Goal: Communication & Community: Answer question/provide support

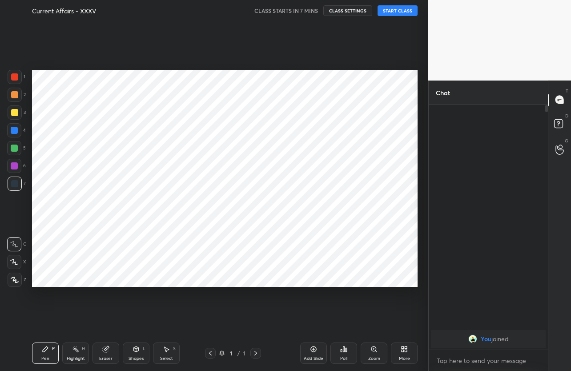
scroll to position [314, 393]
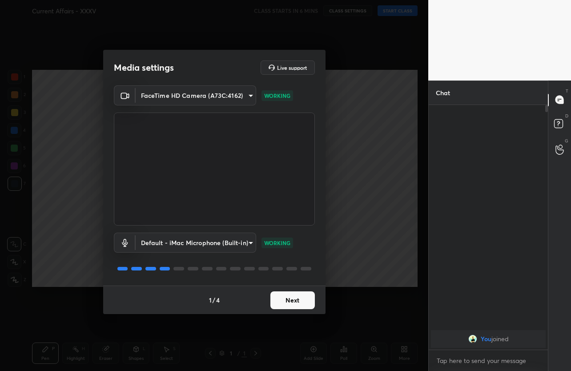
click at [294, 299] on button "Next" at bounding box center [293, 300] width 44 height 18
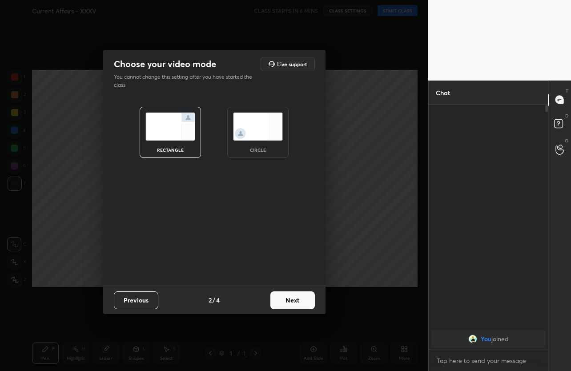
click at [294, 299] on button "Next" at bounding box center [293, 300] width 44 height 18
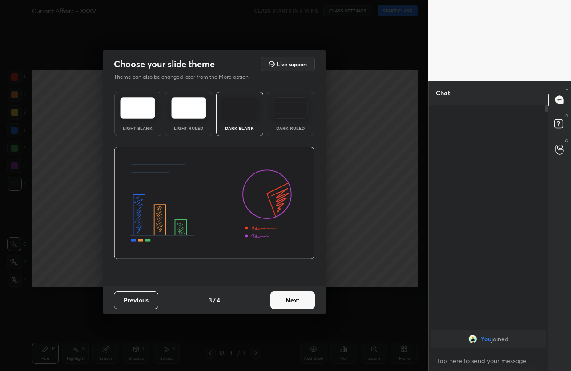
click at [294, 299] on button "Next" at bounding box center [293, 300] width 44 height 18
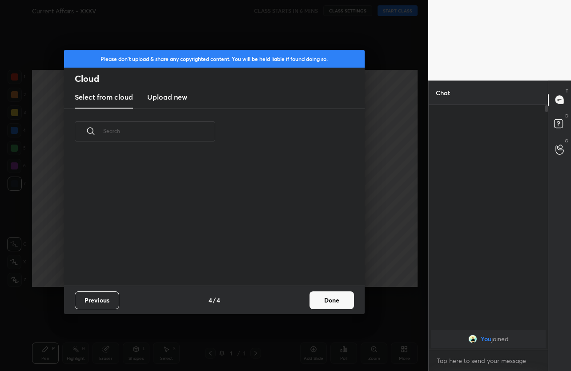
click at [337, 302] on button "Done" at bounding box center [332, 300] width 44 height 18
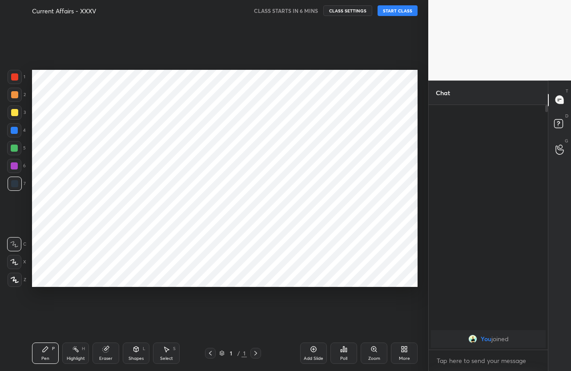
scroll to position [131, 286]
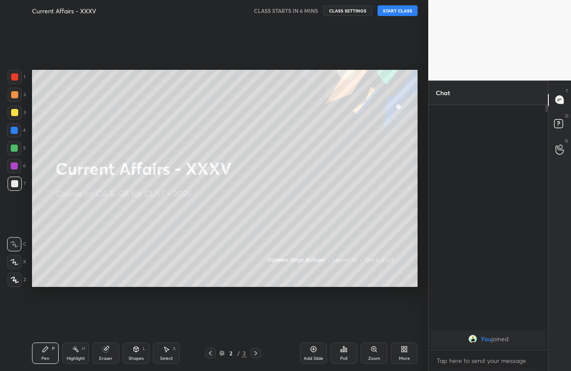
click at [406, 13] on button "START CLASS" at bounding box center [398, 10] width 40 height 11
click at [316, 12] on span "mute" at bounding box center [310, 11] width 12 height 6
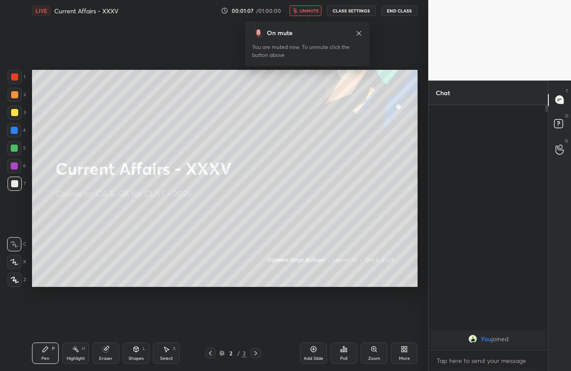
click at [360, 33] on icon at bounding box center [359, 33] width 7 height 7
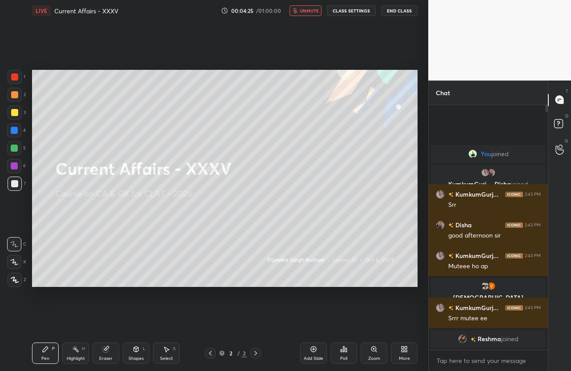
click at [310, 12] on span "unmute" at bounding box center [309, 11] width 19 height 6
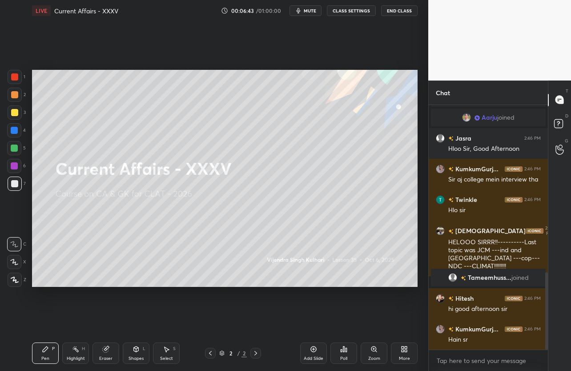
scroll to position [530, 0]
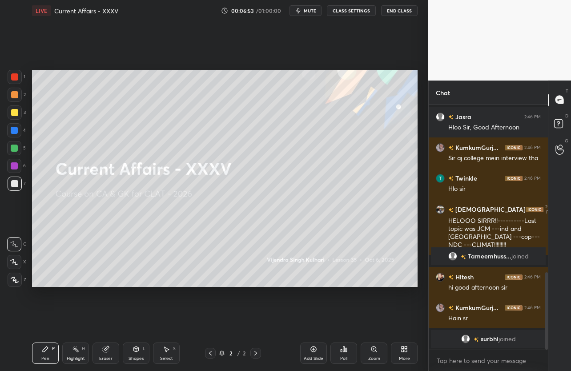
click at [409, 351] on div "More" at bounding box center [404, 353] width 27 height 21
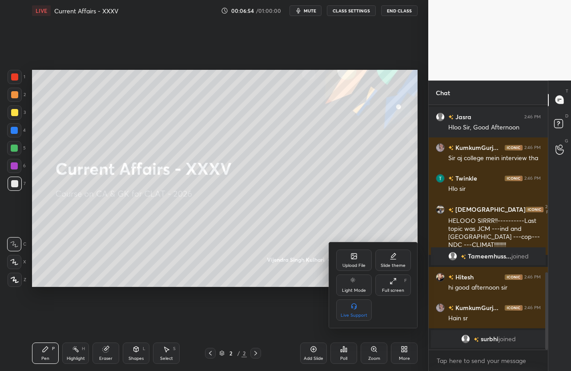
click at [352, 266] on div "Upload File" at bounding box center [354, 265] width 23 height 4
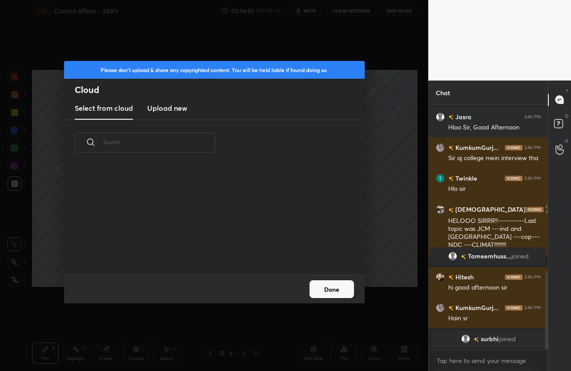
scroll to position [109, 286]
click at [172, 104] on h3 "Upload new" at bounding box center [167, 108] width 40 height 11
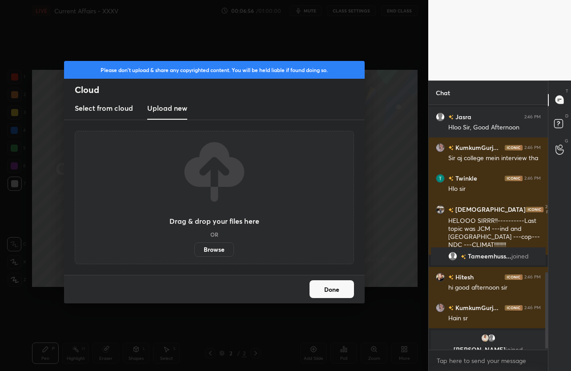
scroll to position [542, 0]
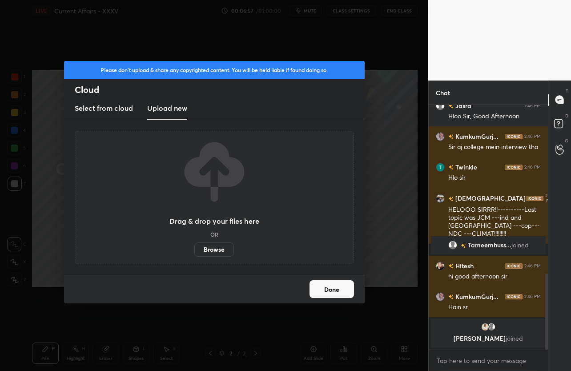
click at [223, 252] on label "Browse" at bounding box center [214, 250] width 40 height 14
click at [194, 252] on input "Browse" at bounding box center [194, 250] width 0 height 14
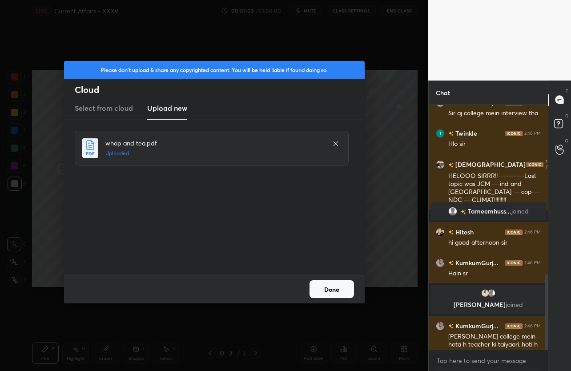
scroll to position [546, 0]
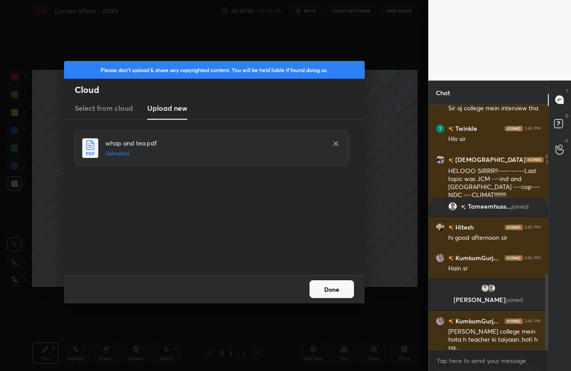
click at [344, 291] on button "Done" at bounding box center [332, 289] width 44 height 18
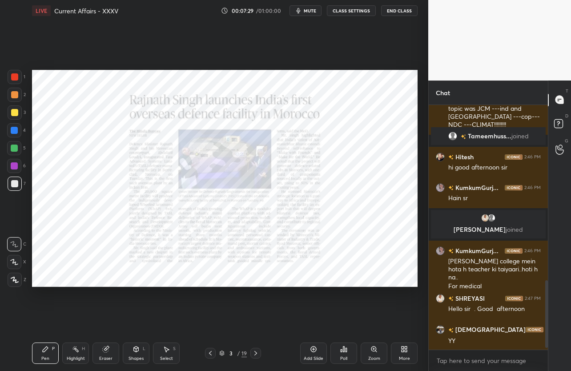
scroll to position [647, 0]
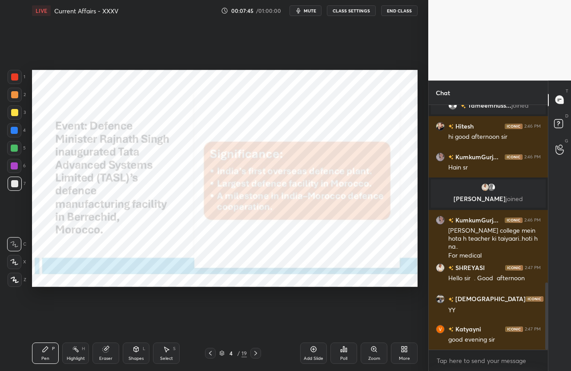
click at [12, 80] on div at bounding box center [14, 76] width 7 height 7
click at [14, 264] on icon at bounding box center [14, 262] width 8 height 6
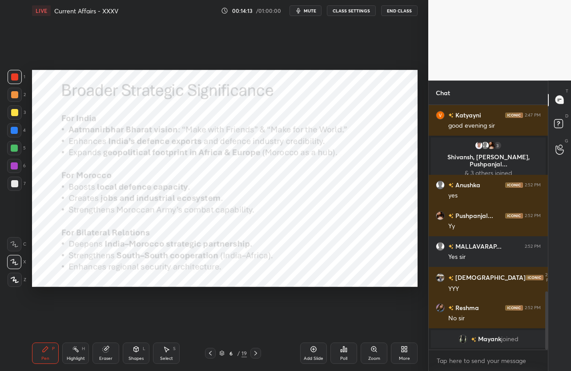
scroll to position [796, 0]
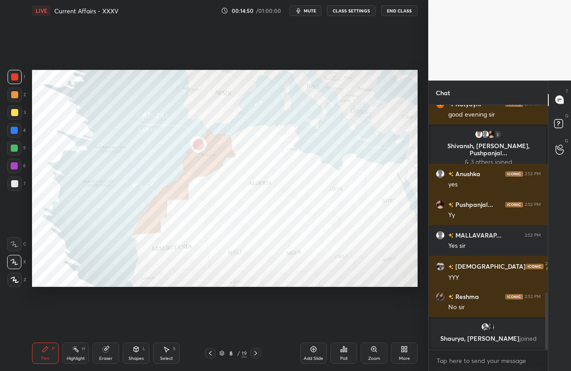
click at [423, 214] on div "1 2 3 4 5 6 7 C X Z C X Z E E Erase all H H LIVE Current Affairs - XXXV 00:14:5…" at bounding box center [214, 185] width 429 height 371
drag, startPoint x: 14, startPoint y: 130, endPoint x: 27, endPoint y: 129, distance: 13.0
click at [15, 130] on div at bounding box center [14, 130] width 7 height 7
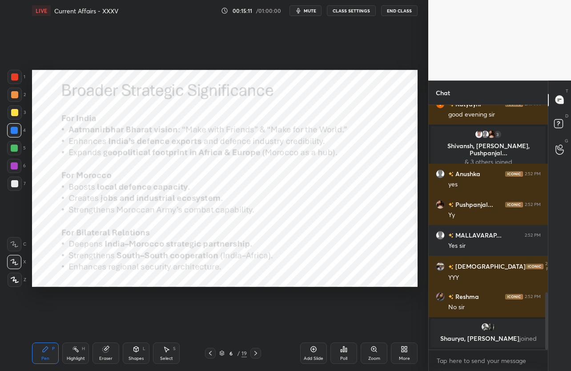
scroll to position [802, 0]
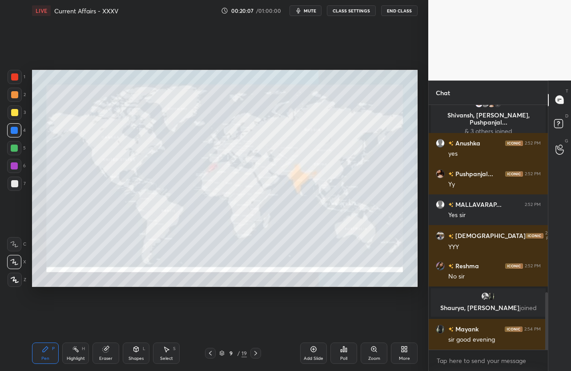
click at [241, 289] on div "Setting up your live class Poll for secs No correct answer Start poll" at bounding box center [224, 178] width 393 height 314
click at [190, 344] on div "Pen P Highlight H Eraser Shapes L Select S 9 / 19 Add Slide Poll Zoom More" at bounding box center [225, 354] width 386 height 36
drag, startPoint x: 99, startPoint y: 359, endPoint x: 97, endPoint y: 352, distance: 7.0
click at [99, 358] on div "Eraser" at bounding box center [106, 353] width 27 height 21
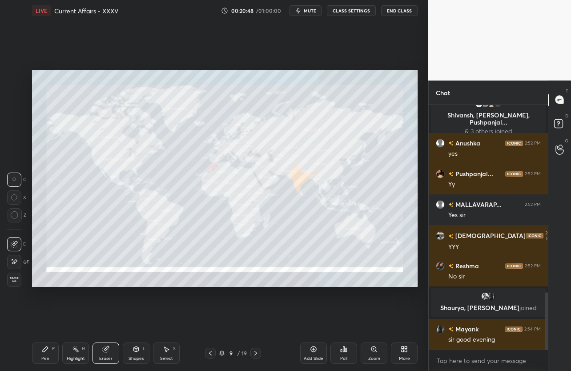
drag, startPoint x: 23, startPoint y: 278, endPoint x: 20, endPoint y: 271, distance: 7.2
click at [24, 276] on div "E E Erase all" at bounding box center [18, 260] width 22 height 53
drag, startPoint x: 17, startPoint y: 280, endPoint x: 16, endPoint y: 269, distance: 10.7
click at [21, 274] on div "Erase all" at bounding box center [15, 280] width 16 height 14
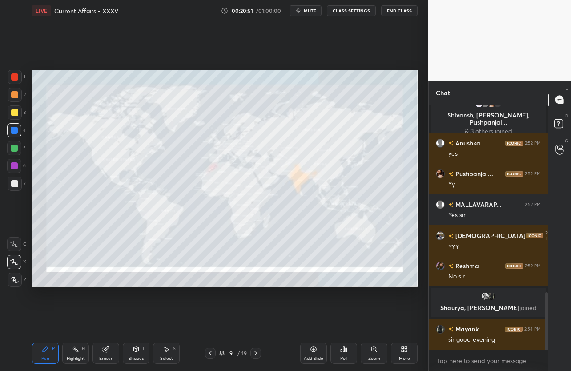
click at [15, 113] on div at bounding box center [14, 112] width 7 height 7
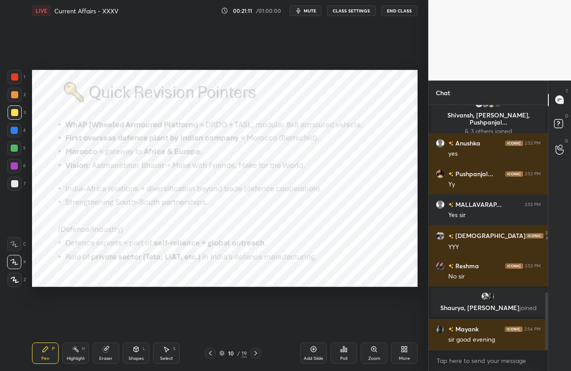
click at [16, 83] on div at bounding box center [15, 77] width 14 height 14
click at [21, 155] on div "1 2 3 4 5 6 7 C X Z C X Z E E Erase all H H LIVE Current Affairs - XXXV 00:21:3…" at bounding box center [210, 185] width 421 height 371
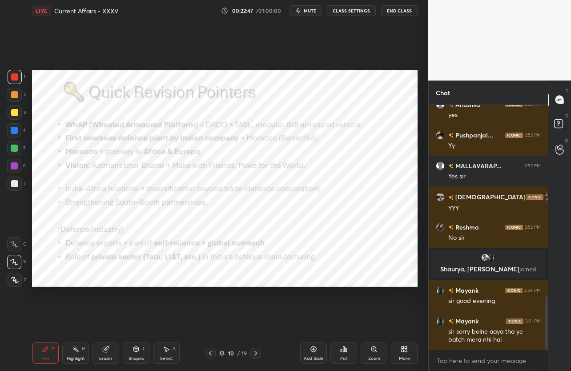
scroll to position [879, 0]
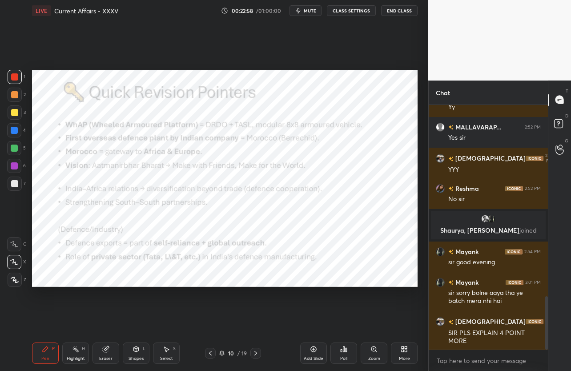
drag, startPoint x: 108, startPoint y: 360, endPoint x: 106, endPoint y: 353, distance: 7.3
click at [106, 357] on div "Eraser" at bounding box center [105, 358] width 13 height 4
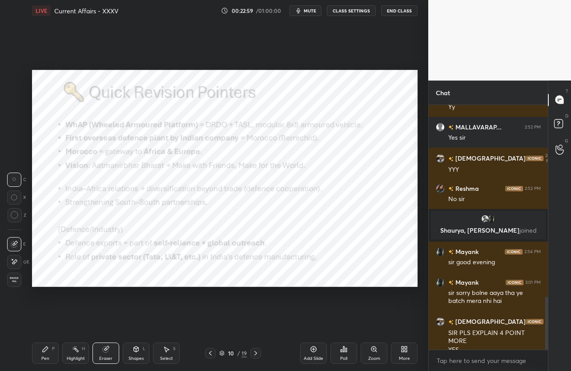
scroll to position [888, 0]
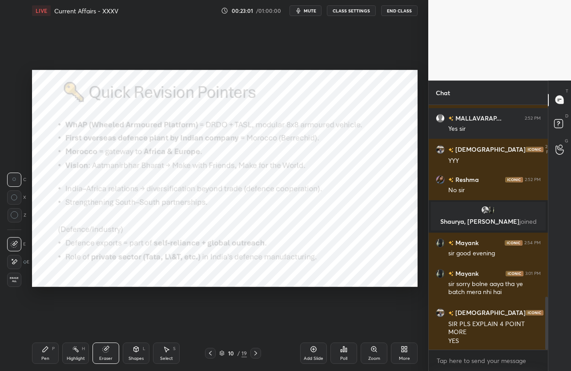
click at [15, 283] on div "Erase all" at bounding box center [14, 280] width 14 height 14
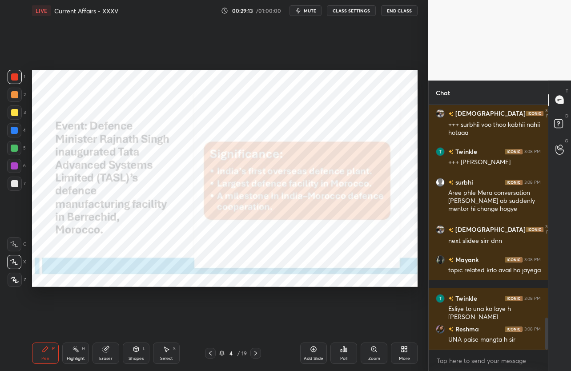
scroll to position [1614, 0]
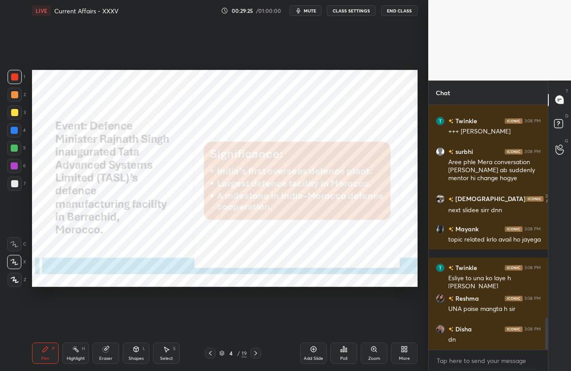
click at [255, 352] on icon at bounding box center [256, 353] width 3 height 4
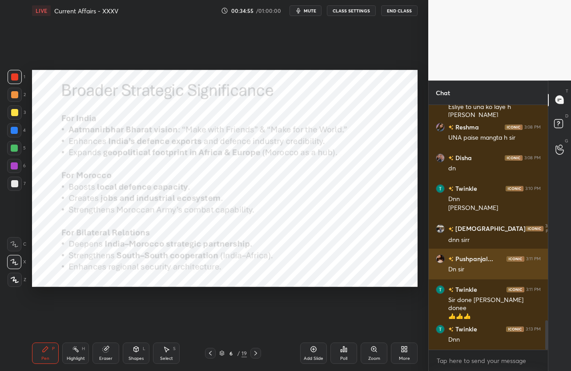
scroll to position [1784, 0]
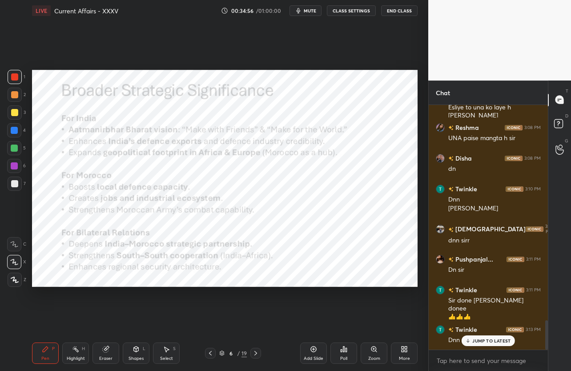
click at [257, 353] on icon at bounding box center [255, 353] width 7 height 7
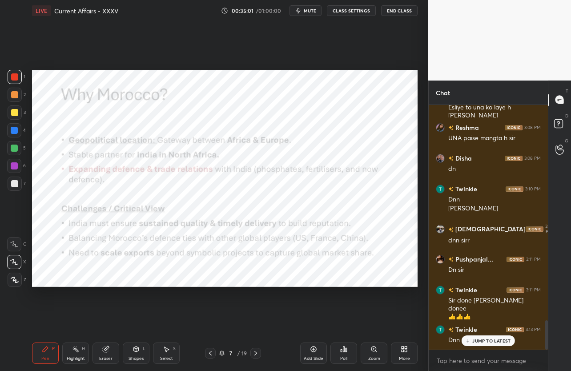
click at [481, 338] on p "JUMP TO LATEST" at bounding box center [492, 340] width 38 height 5
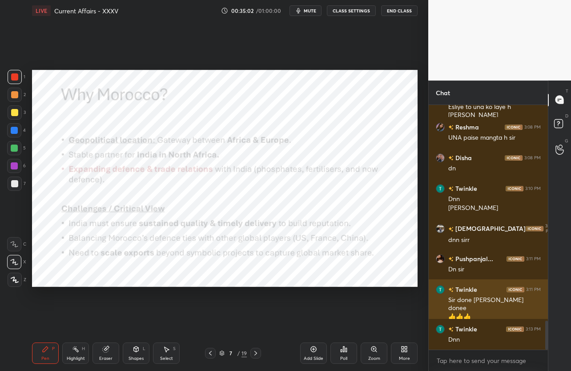
scroll to position [1816, 0]
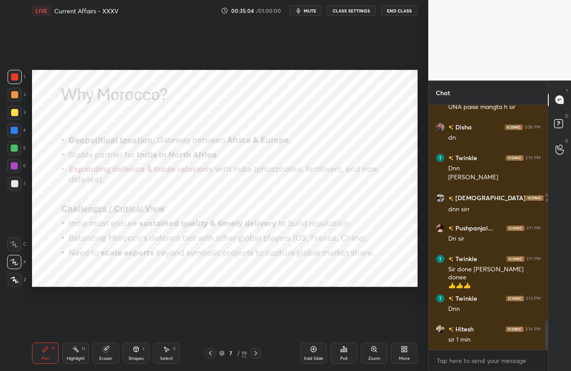
click at [210, 350] on icon at bounding box center [210, 353] width 7 height 7
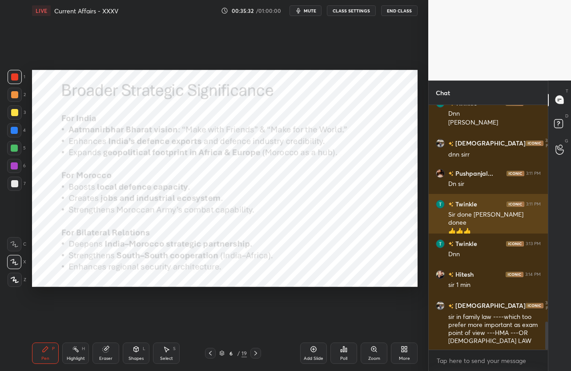
scroll to position [1901, 0]
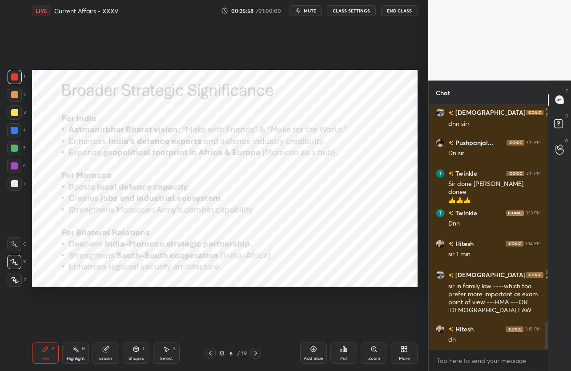
click at [254, 350] on icon at bounding box center [255, 353] width 7 height 7
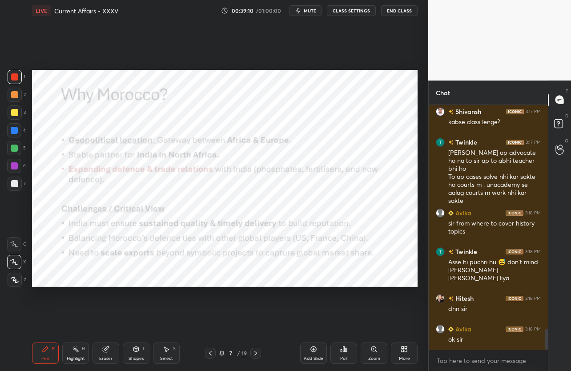
scroll to position [2635, 0]
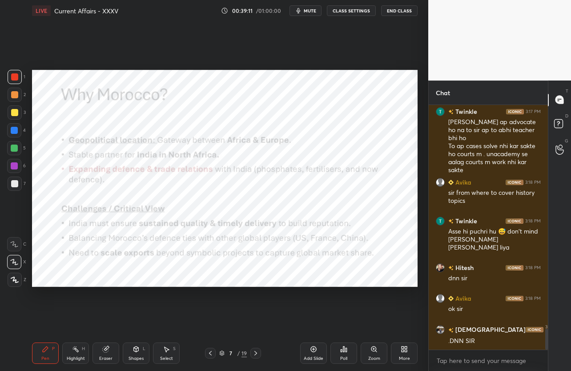
click at [261, 353] on div at bounding box center [256, 353] width 11 height 11
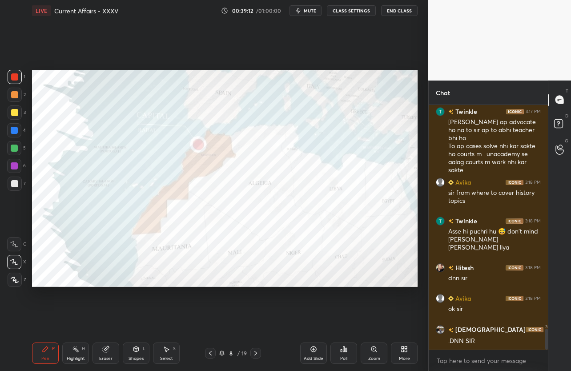
click at [260, 355] on div at bounding box center [256, 353] width 11 height 11
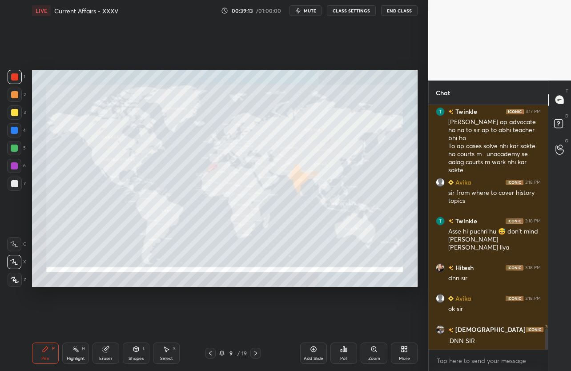
click at [260, 355] on div at bounding box center [256, 353] width 11 height 11
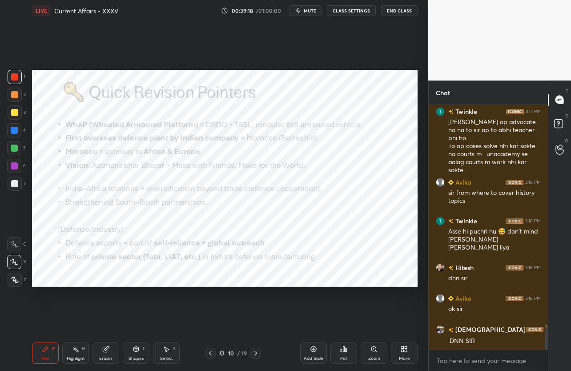
scroll to position [2665, 0]
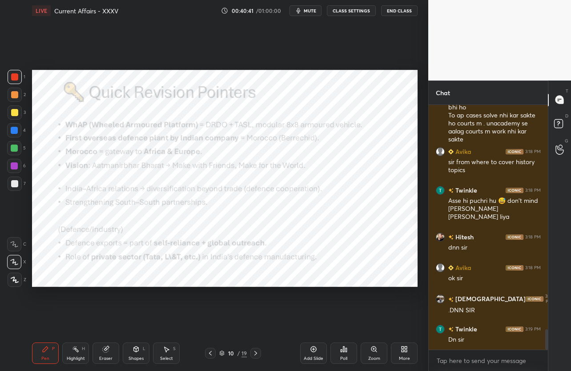
click at [315, 13] on button "mute" at bounding box center [306, 10] width 32 height 11
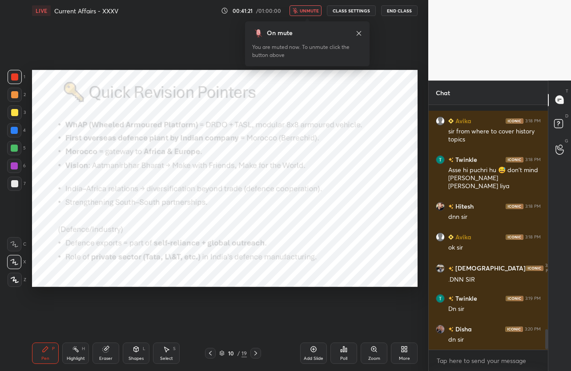
scroll to position [2751, 0]
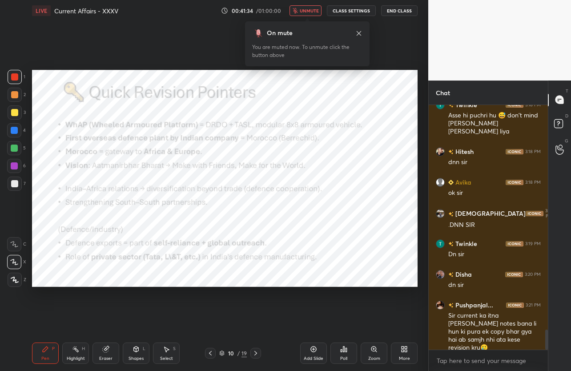
click at [305, 15] on button "unmute" at bounding box center [306, 10] width 32 height 11
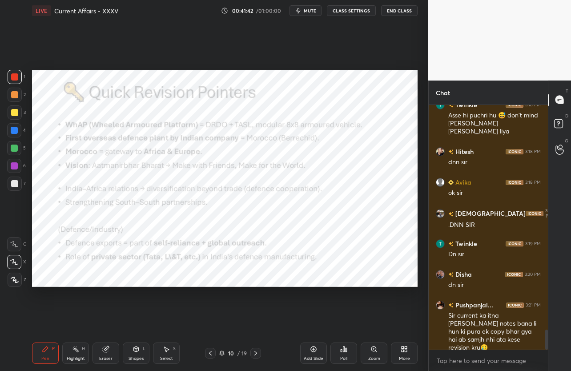
click at [316, 11] on span "mute" at bounding box center [310, 11] width 12 height 6
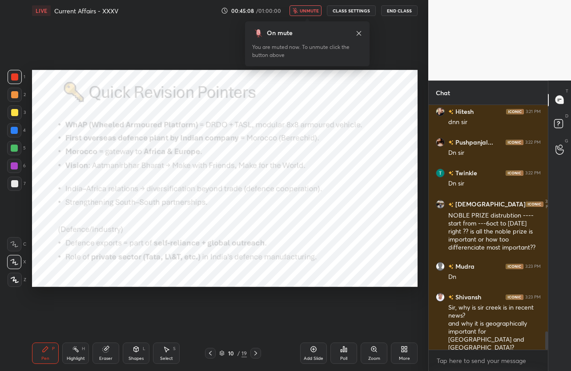
scroll to position [3061, 0]
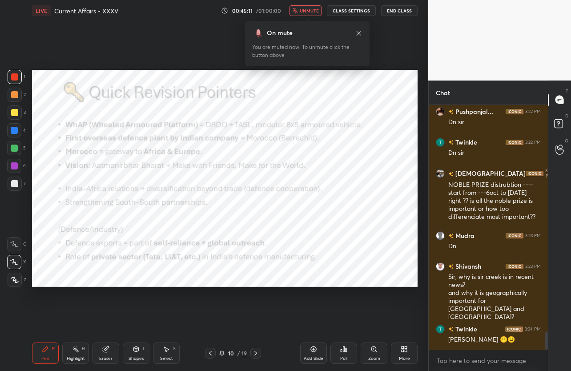
click at [311, 8] on span "unmute" at bounding box center [309, 11] width 19 height 6
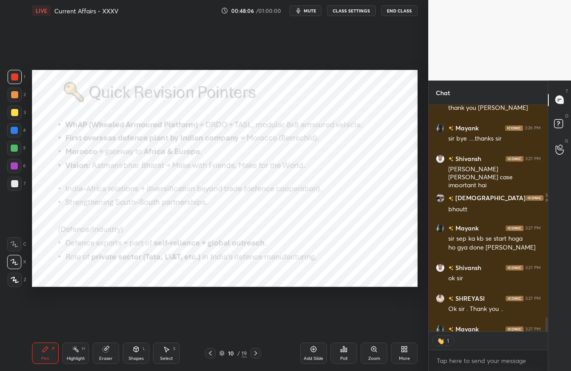
scroll to position [3, 3]
click at [403, 13] on button "End Class" at bounding box center [399, 10] width 36 height 11
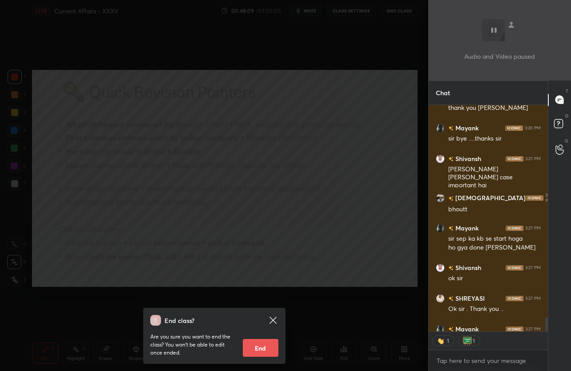
click at [270, 348] on button "End" at bounding box center [261, 348] width 36 height 18
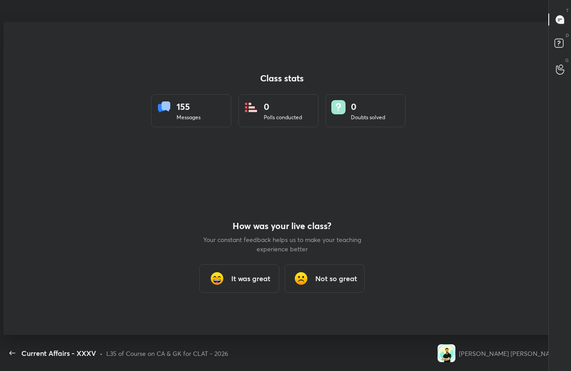
scroll to position [44185, 43935]
type textarea "x"
click at [250, 272] on div "It was great" at bounding box center [239, 278] width 80 height 28
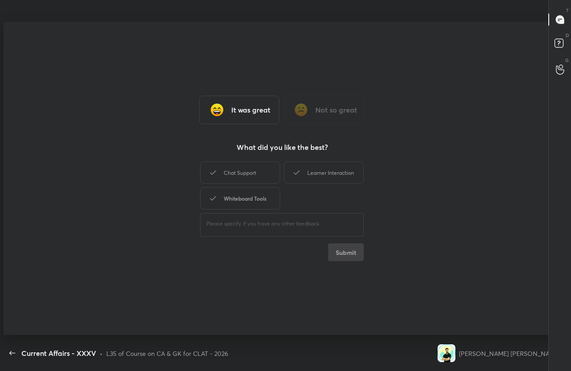
drag, startPoint x: 256, startPoint y: 178, endPoint x: 254, endPoint y: 190, distance: 12.1
click at [256, 178] on div "Chat Support" at bounding box center [240, 173] width 80 height 22
drag, startPoint x: 254, startPoint y: 193, endPoint x: 283, endPoint y: 189, distance: 29.7
click at [255, 193] on div "Whiteboard Tools" at bounding box center [240, 198] width 80 height 22
drag, startPoint x: 324, startPoint y: 172, endPoint x: 331, endPoint y: 213, distance: 41.0
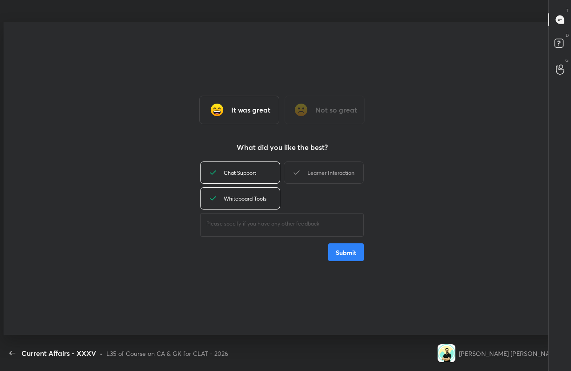
click at [324, 172] on div "Learner Interaction" at bounding box center [324, 173] width 80 height 22
click at [346, 255] on button "Submit" at bounding box center [346, 252] width 36 height 18
